Goal: Task Accomplishment & Management: Complete application form

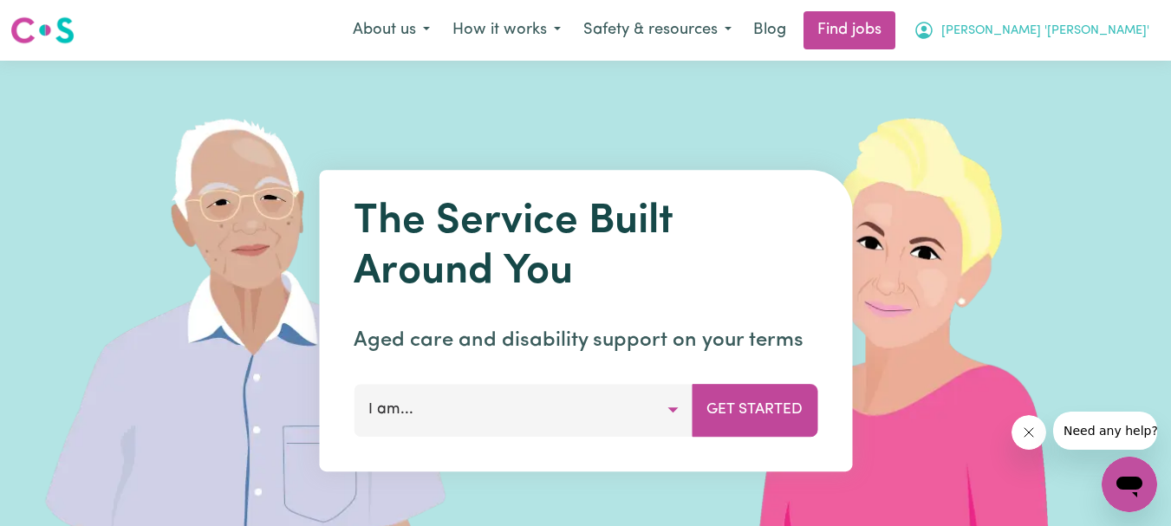
click at [1091, 28] on span "[PERSON_NAME] '[PERSON_NAME]'" at bounding box center [1045, 31] width 208 height 19
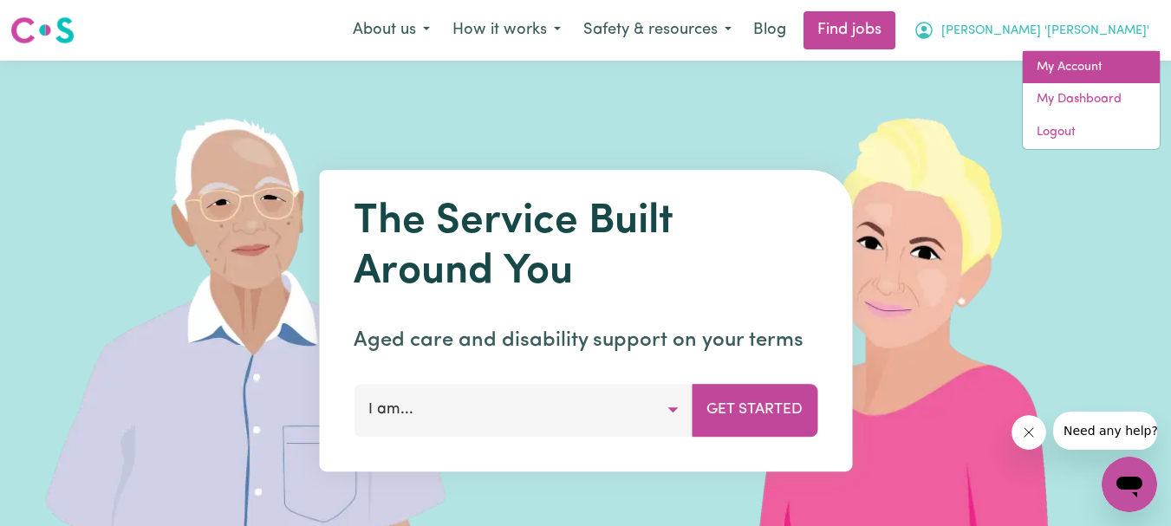
click at [1074, 61] on link "My Account" at bounding box center [1091, 67] width 137 height 33
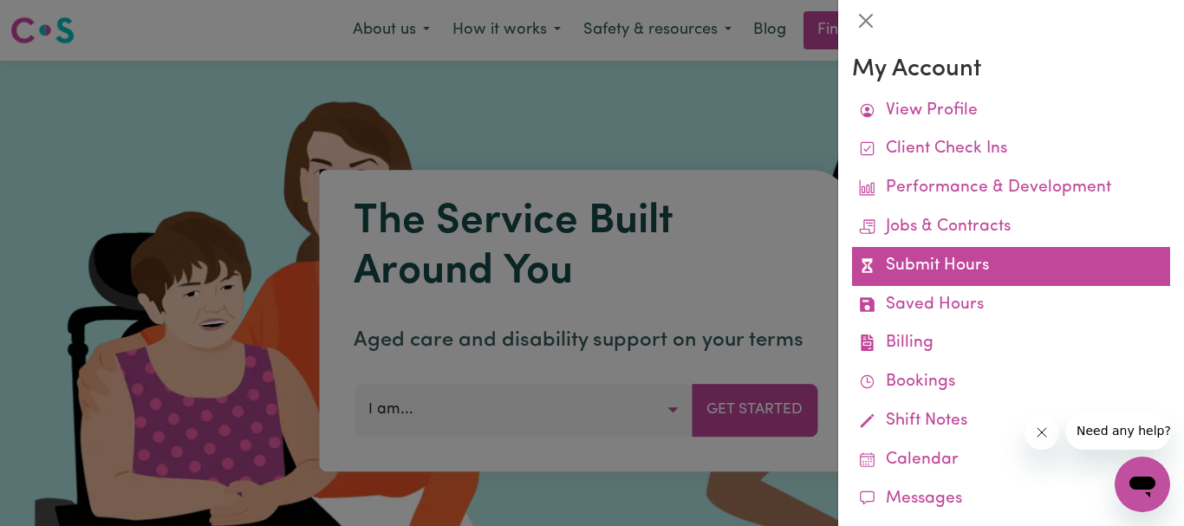
click at [919, 263] on link "Submit Hours" at bounding box center [1011, 266] width 318 height 39
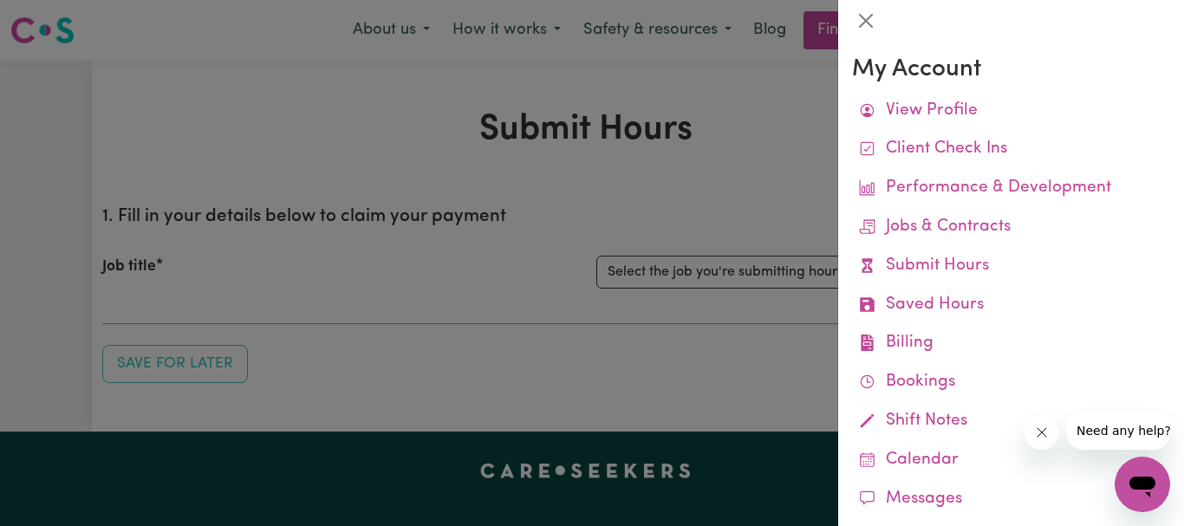
click at [663, 201] on div at bounding box center [592, 263] width 1184 height 526
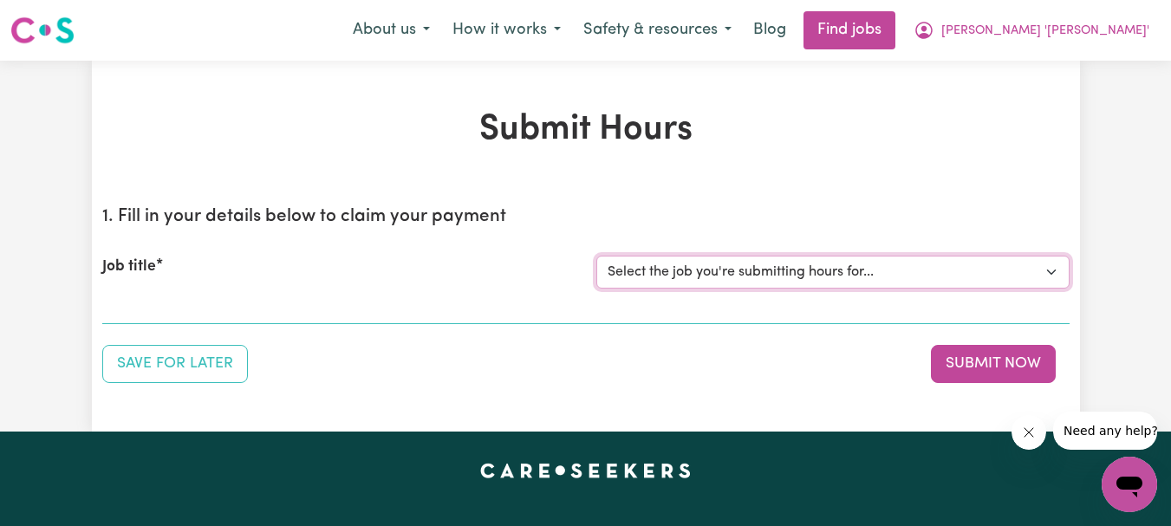
click at [1059, 271] on select "Select the job you're submitting hours for... [[PERSON_NAME]] Support Worker Re…" at bounding box center [832, 272] width 473 height 33
select select "9506"
click at [596, 256] on select "Select the job you're submitting hours for... [[PERSON_NAME]] Support Worker Re…" at bounding box center [832, 272] width 473 height 33
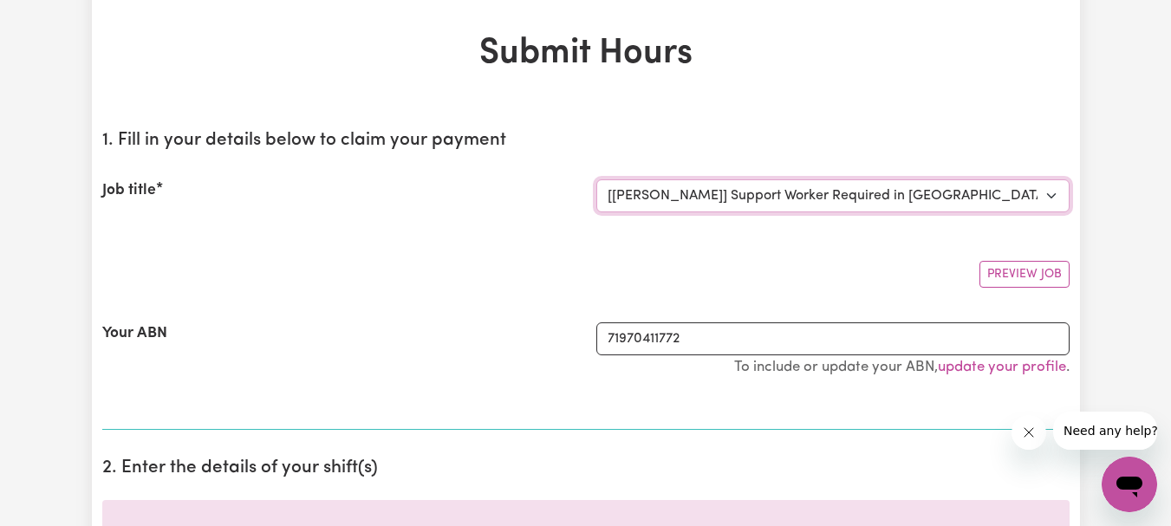
scroll to position [260, 0]
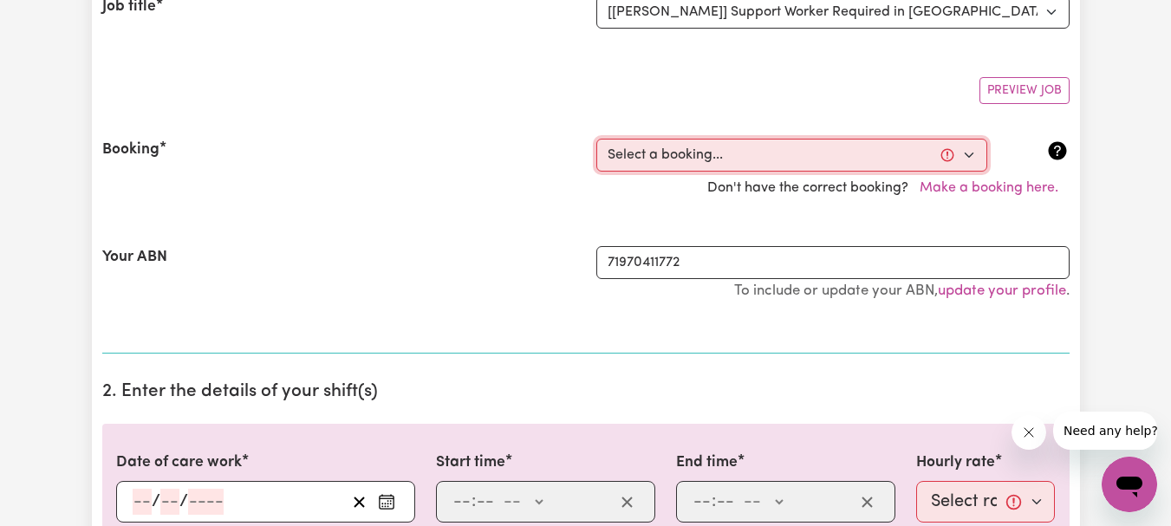
click at [972, 153] on select "Select a booking... [DATE] 10:30am to 12:30pm (RECURRING) [DATE] 06:00pm to 09:…" at bounding box center [791, 155] width 391 height 33
select select "352382"
click at [596, 139] on select "Select a booking... [DATE] 10:30am to 12:30pm (RECURRING) [DATE] 06:00pm to 09:…" at bounding box center [791, 155] width 391 height 33
type input "[DATE]"
type input "24"
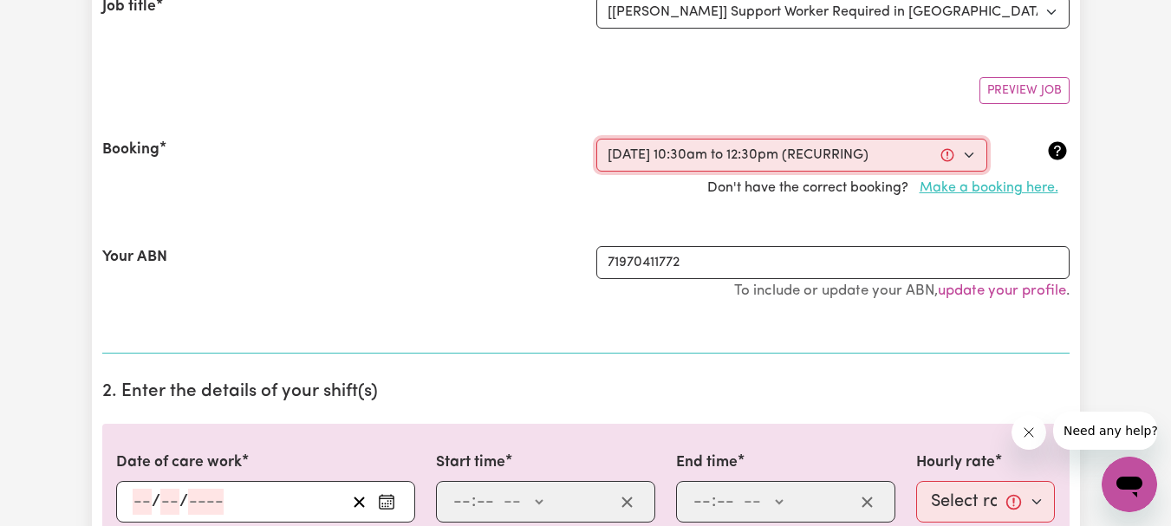
type input "9"
type input "2025"
type input "10:30"
type input "10"
type input "30"
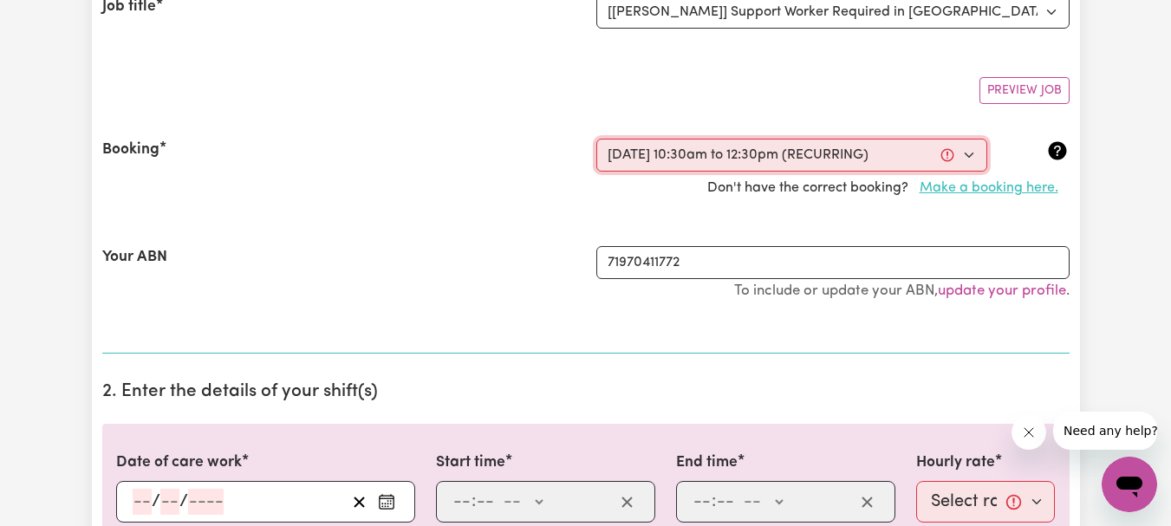
select select "am"
type input "12:30"
type input "12"
type input "30"
select select "pm"
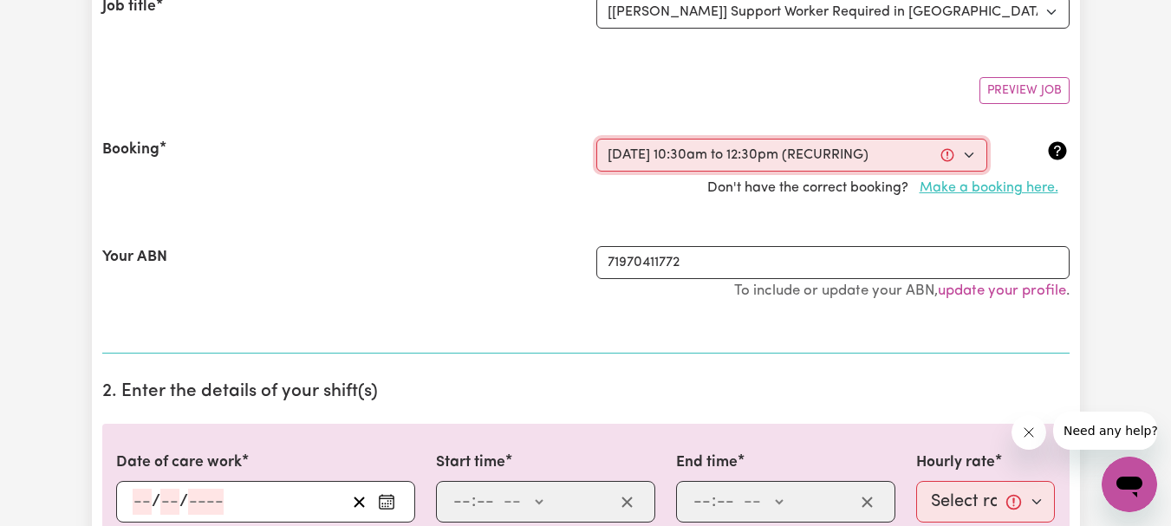
select select "54.8-Weekday"
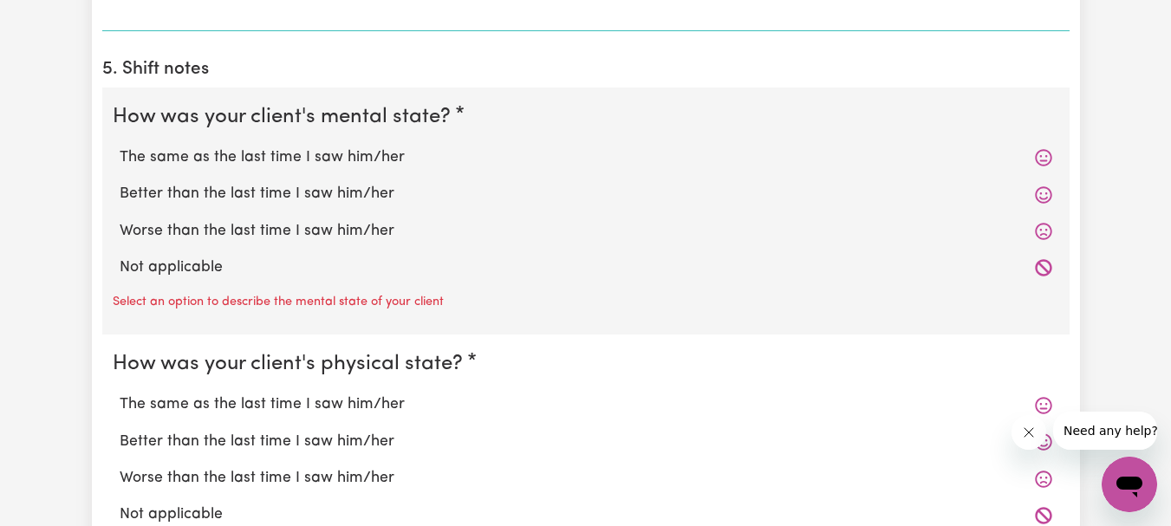
scroll to position [1300, 0]
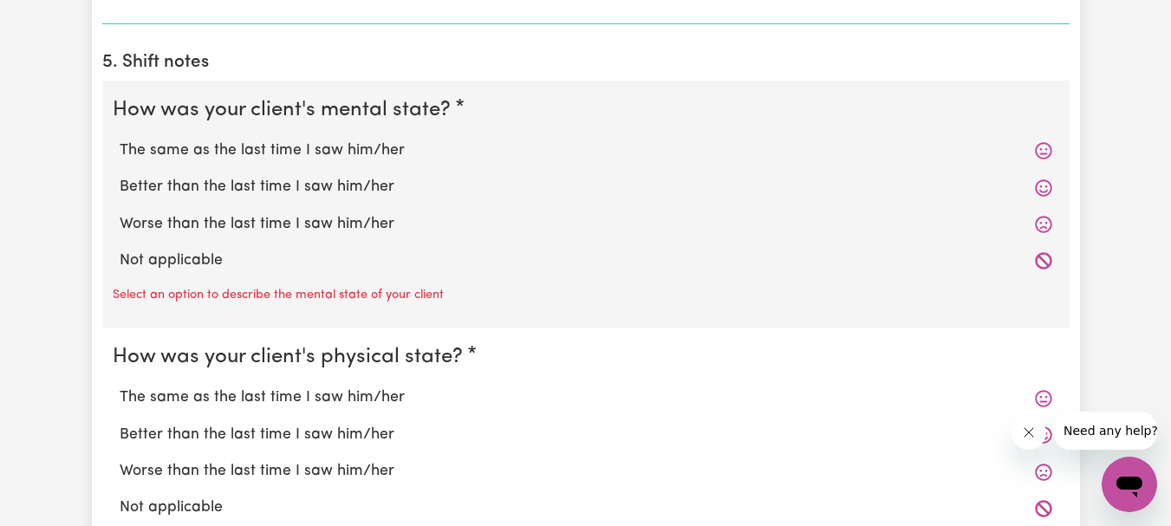
click at [337, 148] on label "The same as the last time I saw him/her" at bounding box center [586, 151] width 933 height 23
click at [120, 140] on input "The same as the last time I saw him/her" at bounding box center [119, 139] width 1 height 1
radio input "true"
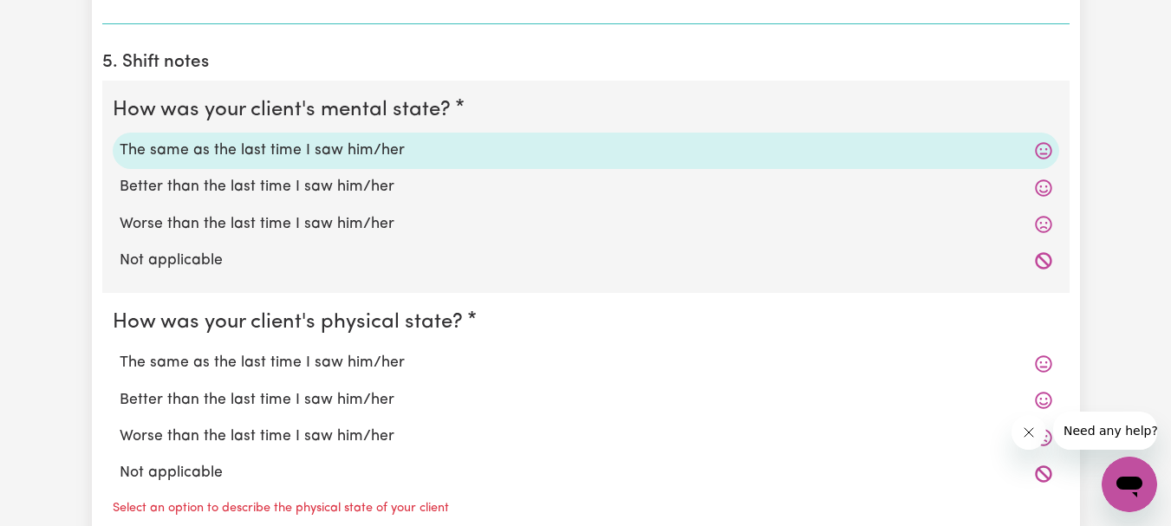
click at [325, 358] on label "The same as the last time I saw him/her" at bounding box center [586, 363] width 933 height 23
click at [120, 352] on input "The same as the last time I saw him/her" at bounding box center [119, 351] width 1 height 1
radio input "true"
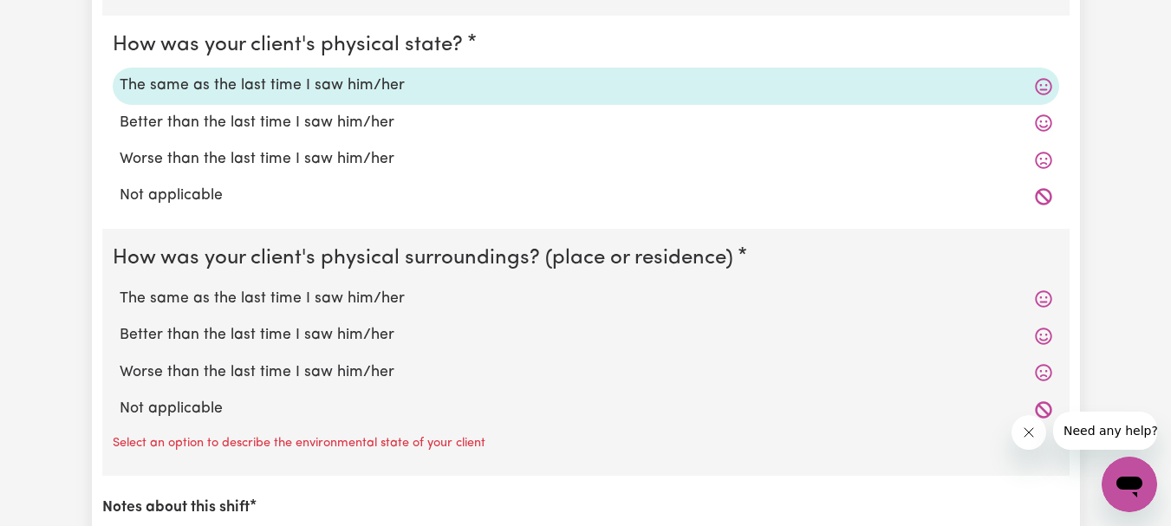
scroll to position [1647, 0]
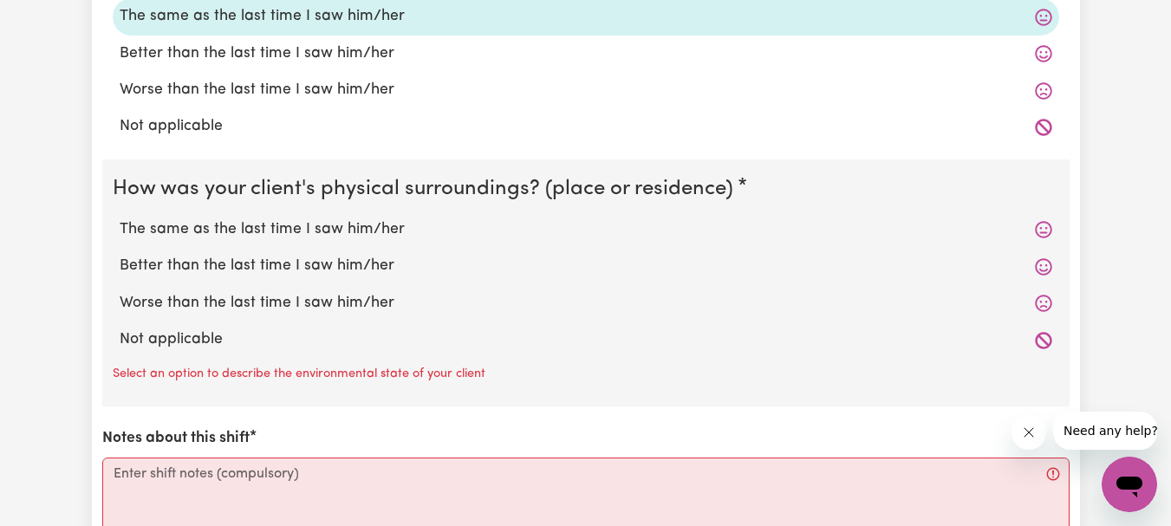
click at [309, 225] on label "The same as the last time I saw him/her" at bounding box center [586, 229] width 933 height 23
click at [120, 218] on input "The same as the last time I saw him/her" at bounding box center [119, 218] width 1 height 1
radio input "true"
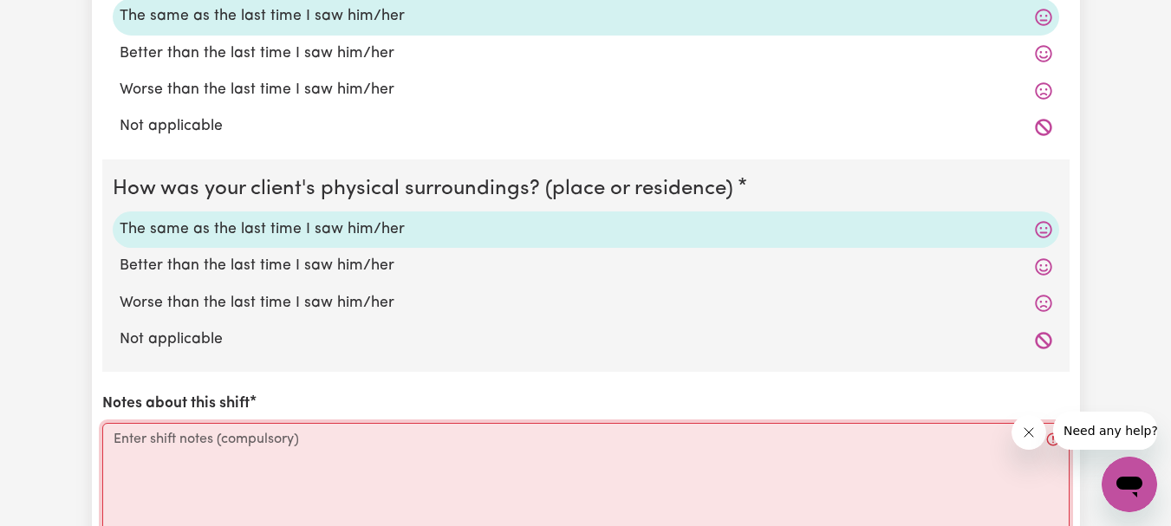
drag, startPoint x: 159, startPoint y: 475, endPoint x: 169, endPoint y: 446, distance: 30.2
click at [159, 475] on textarea "Notes about this shift" at bounding box center [585, 488] width 967 height 130
click at [169, 446] on textarea "Notes about this shift" at bounding box center [585, 488] width 967 height 130
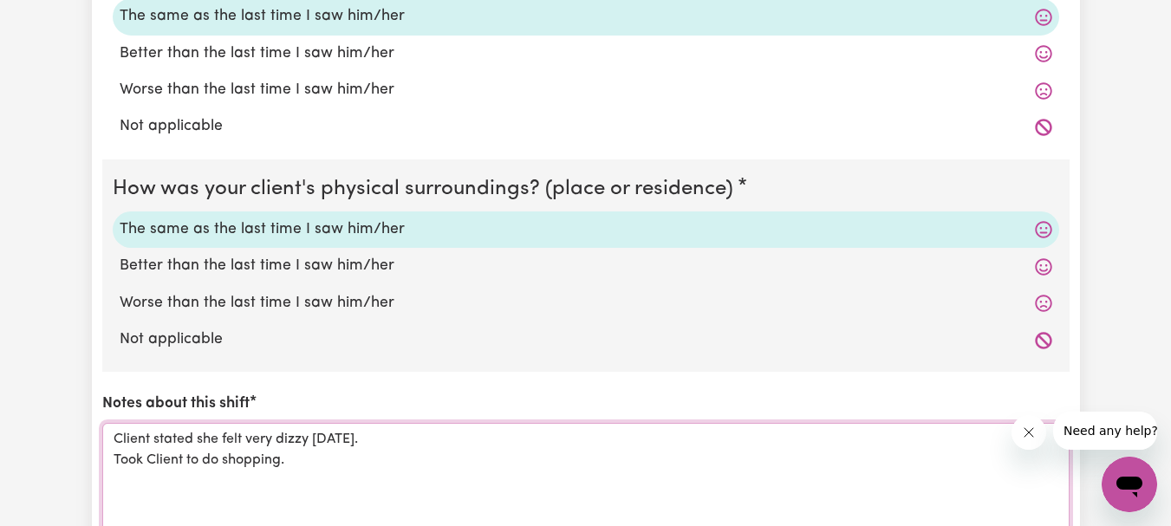
click at [357, 437] on textarea "Client stated she felt very dizzy [DATE]. Took Client to do shopping." at bounding box center [585, 488] width 967 height 130
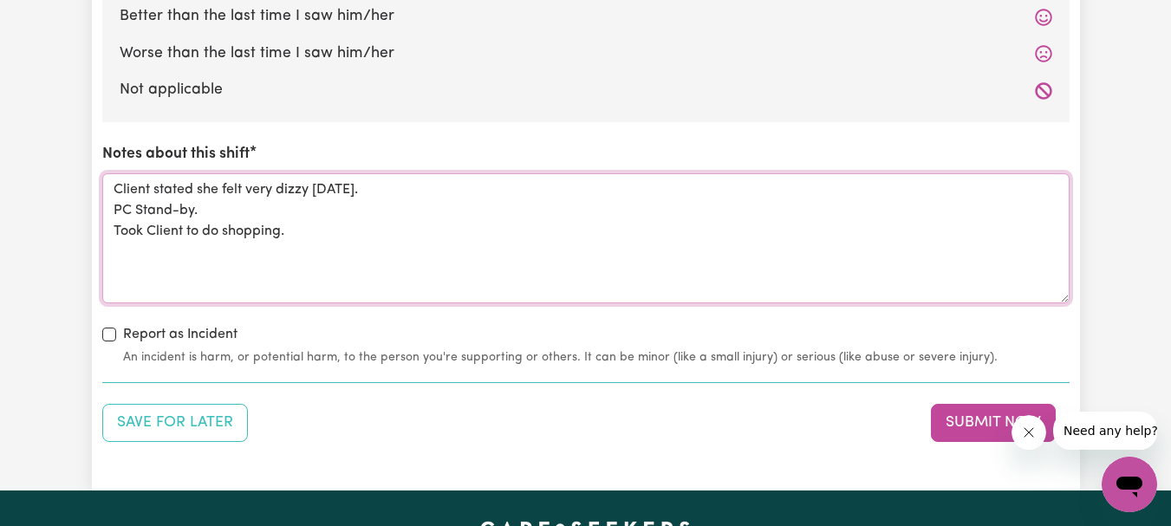
scroll to position [1907, 0]
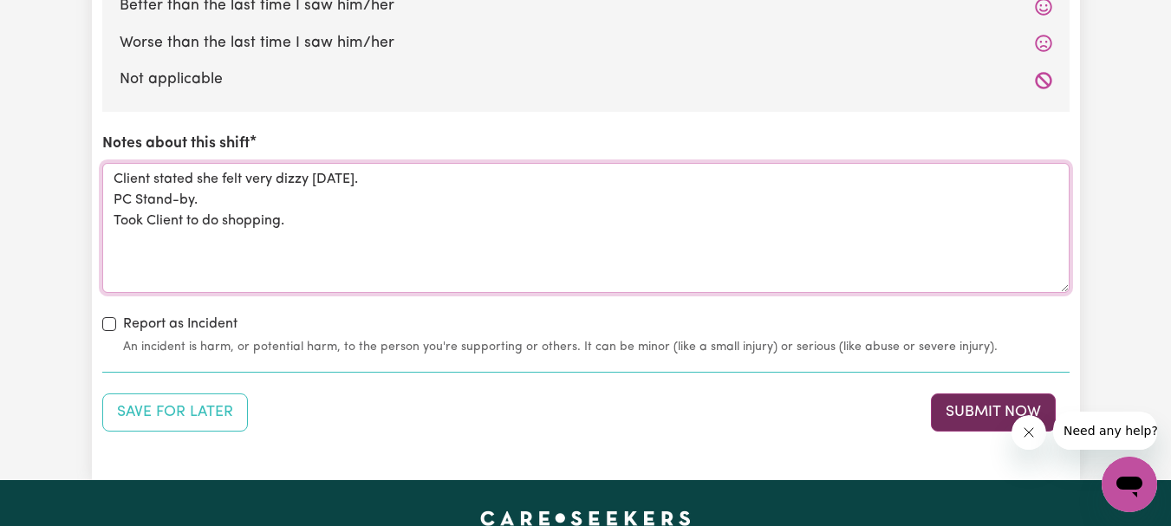
type textarea "Client stated she felt very dizzy [DATE]. PC Stand-by. Took Client to do shoppi…"
click at [969, 407] on button "Submit Now" at bounding box center [993, 413] width 125 height 38
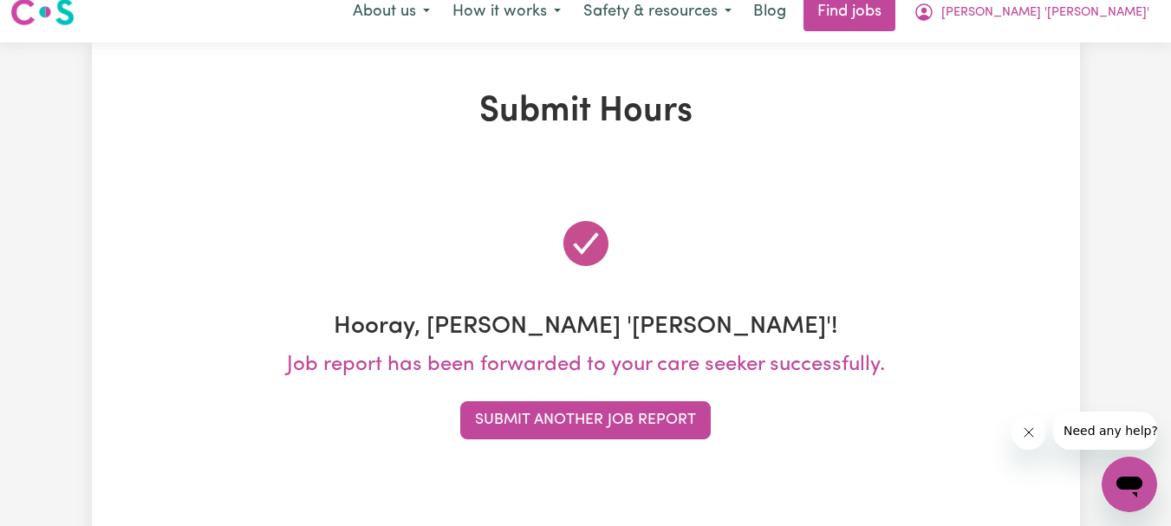
scroll to position [0, 0]
